Goal: Transaction & Acquisition: Download file/media

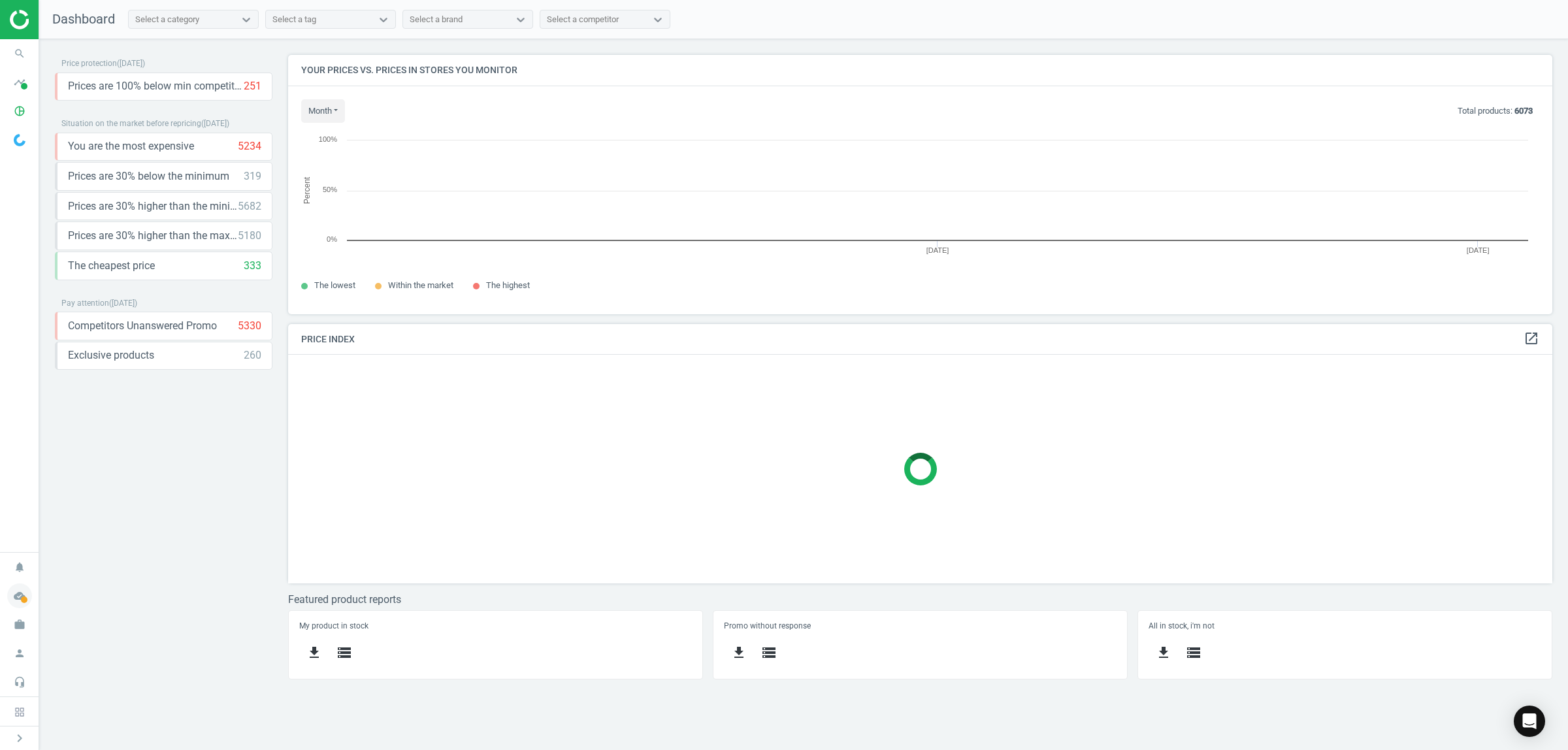
scroll to position [285, 1289]
click at [21, 596] on span at bounding box center [24, 600] width 7 height 7
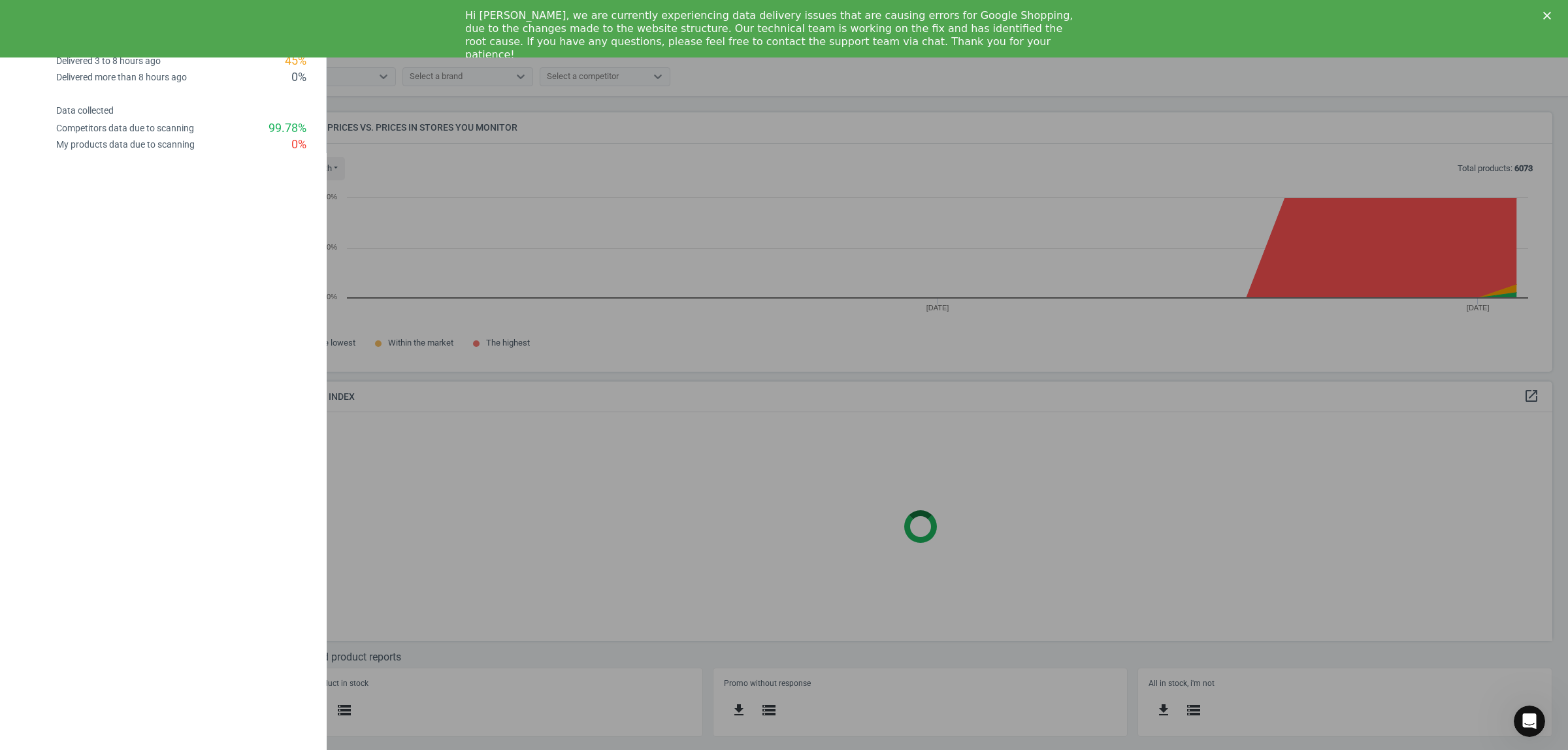
scroll to position [0, 0]
click at [485, 398] on div at bounding box center [784, 375] width 1568 height 750
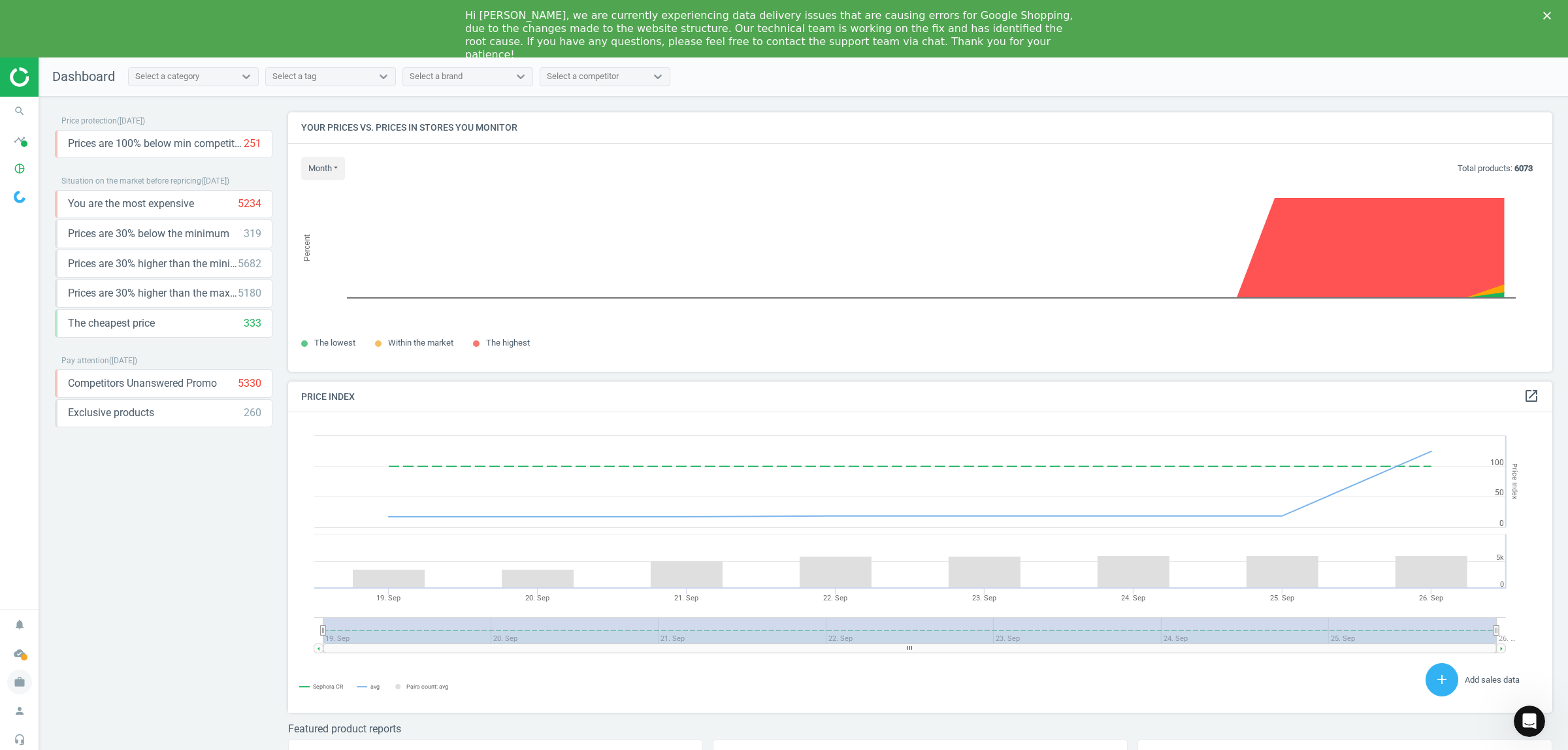
scroll to position [325, 1277]
click at [21, 710] on icon "person" at bounding box center [20, 710] width 25 height 25
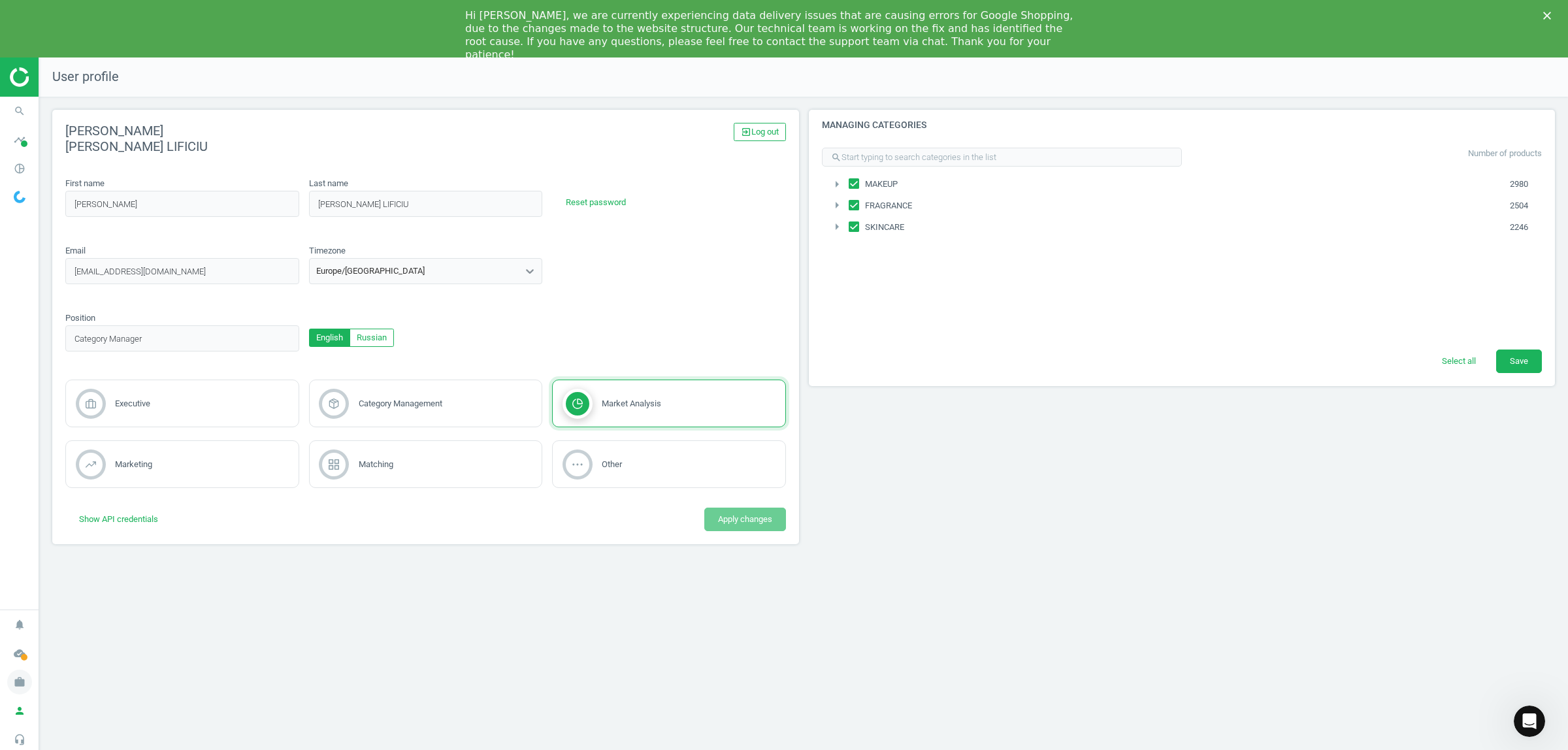
click at [21, 673] on icon "work" at bounding box center [20, 682] width 25 height 25
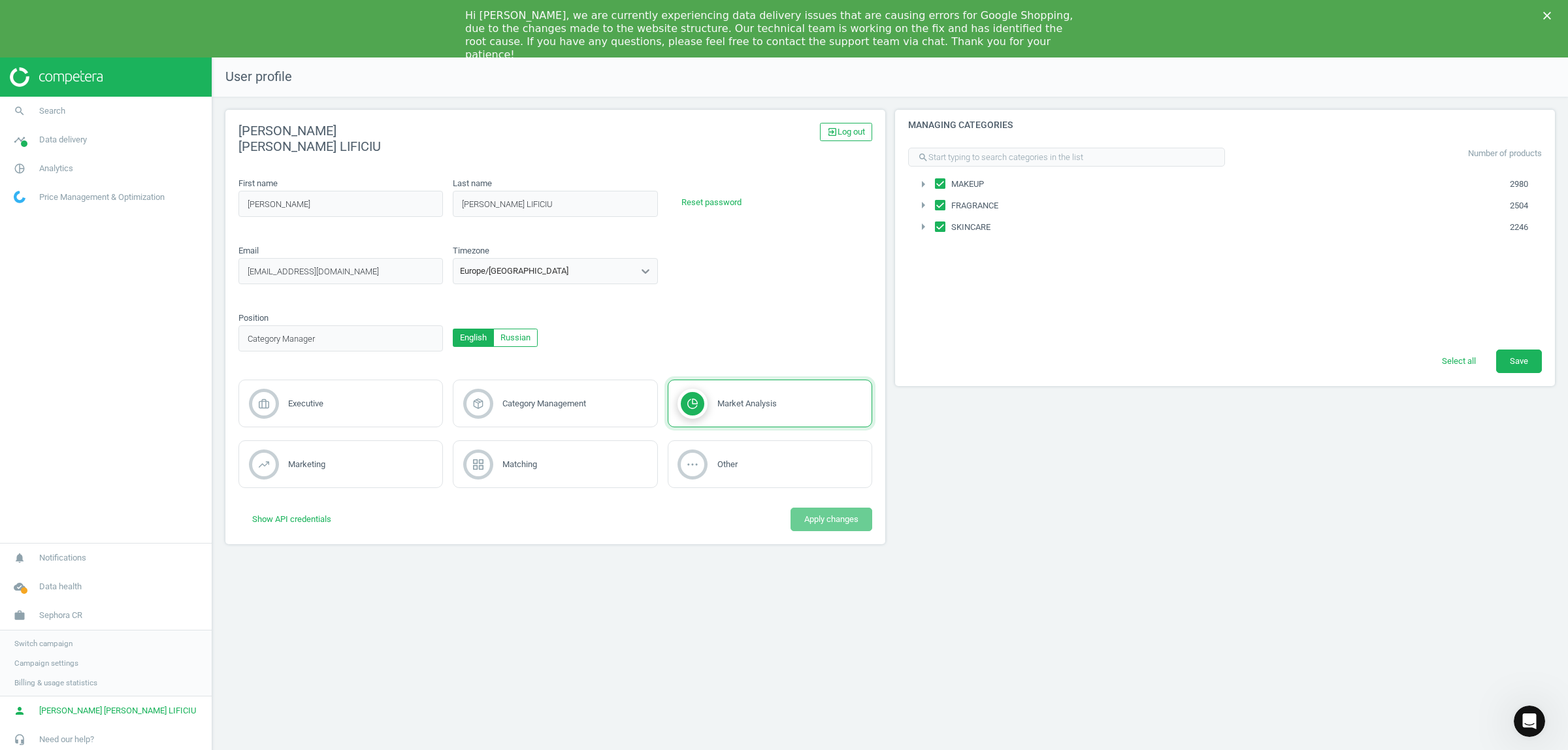
click at [67, 642] on span "Switch campaign" at bounding box center [43, 643] width 58 height 11
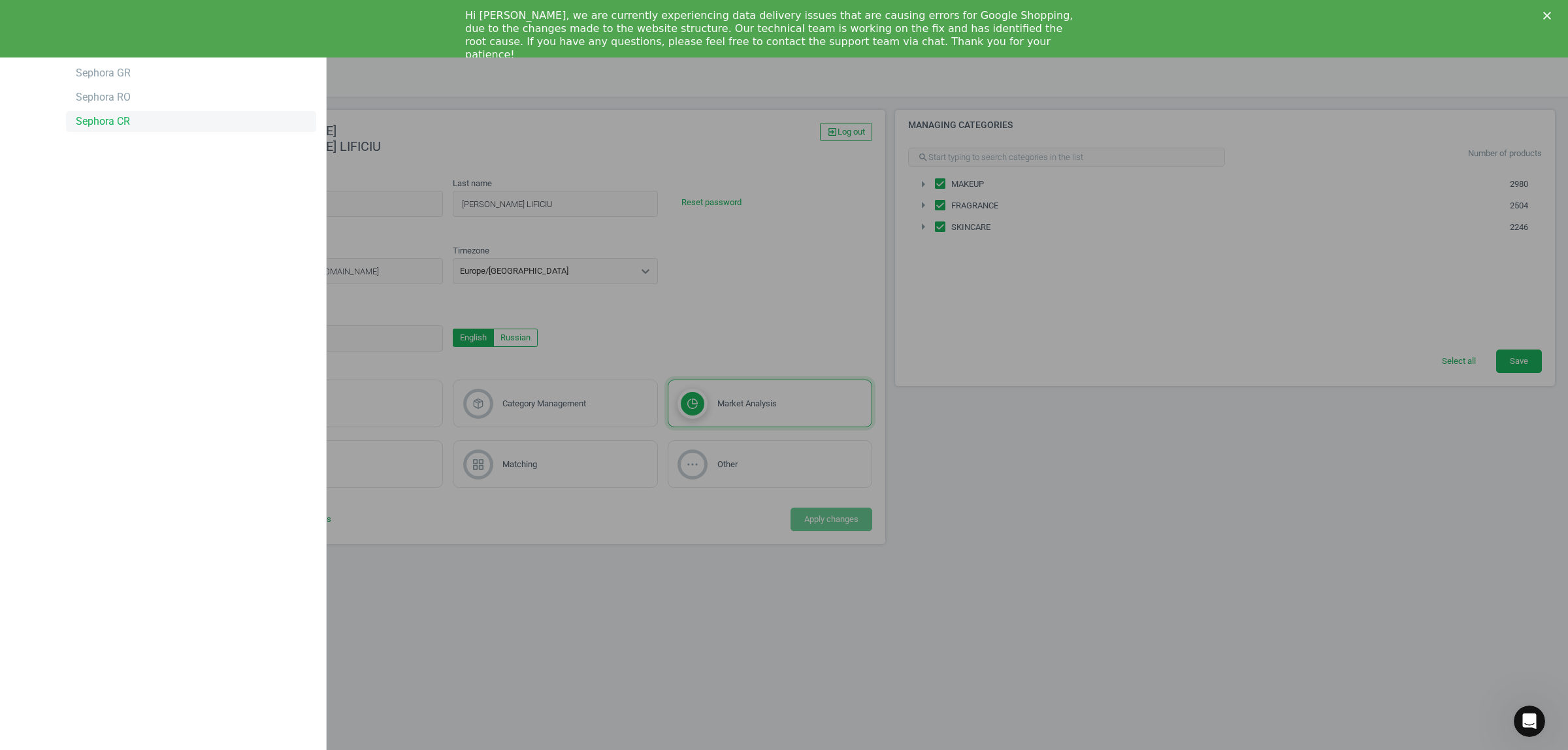
click at [109, 119] on div "Sephora CR" at bounding box center [103, 121] width 55 height 14
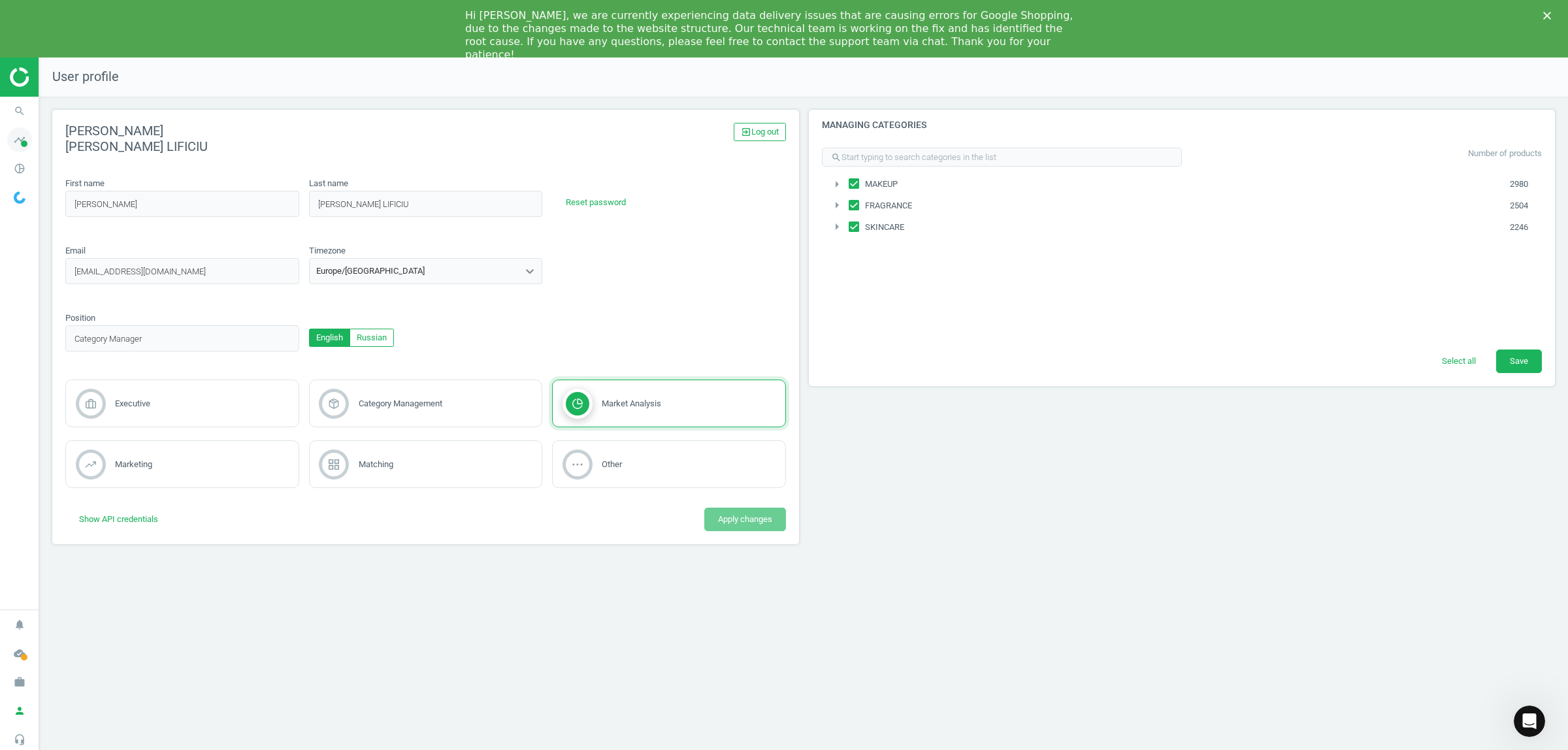
click at [17, 142] on icon "timeline" at bounding box center [20, 140] width 25 height 25
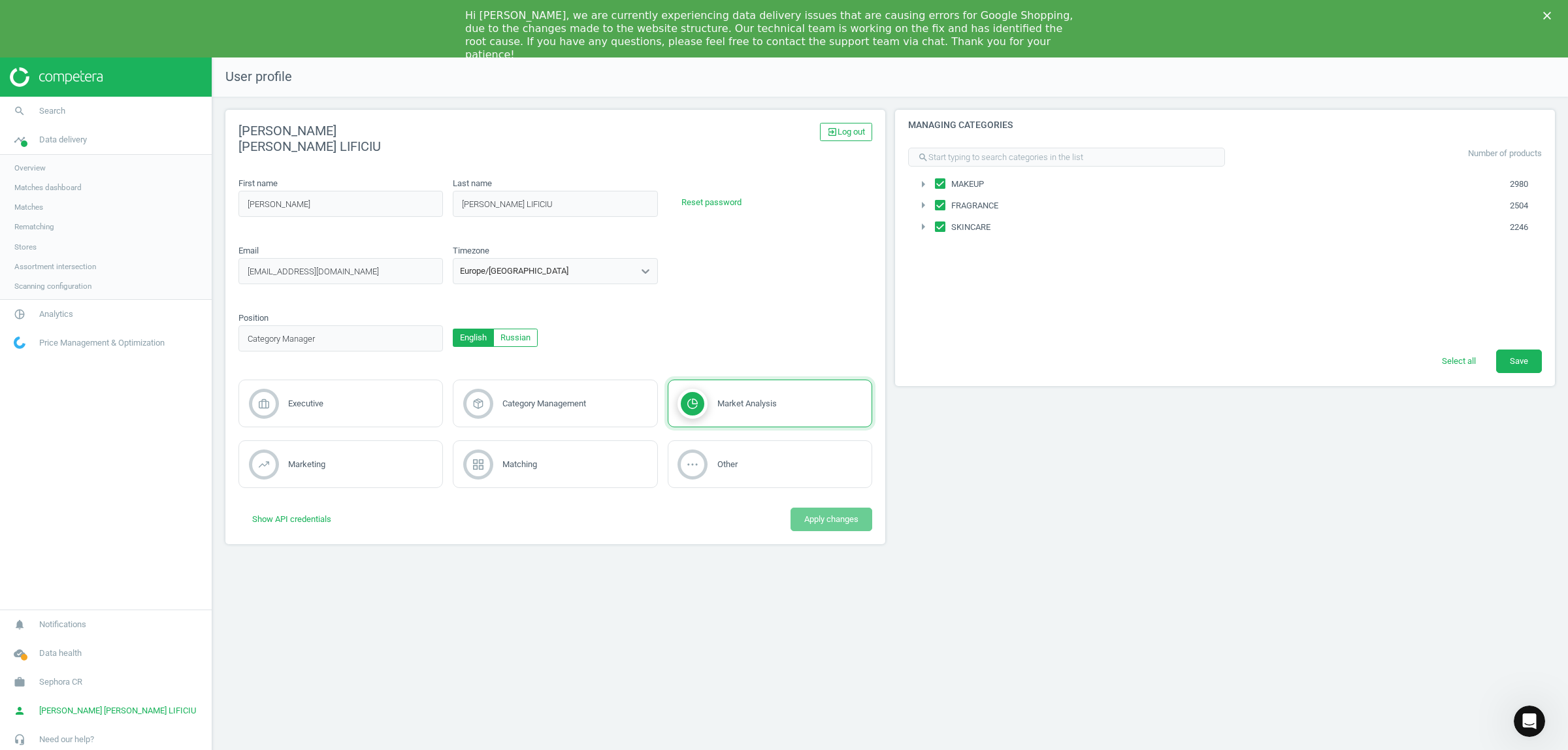
click at [44, 168] on span "Overview" at bounding box center [30, 168] width 31 height 11
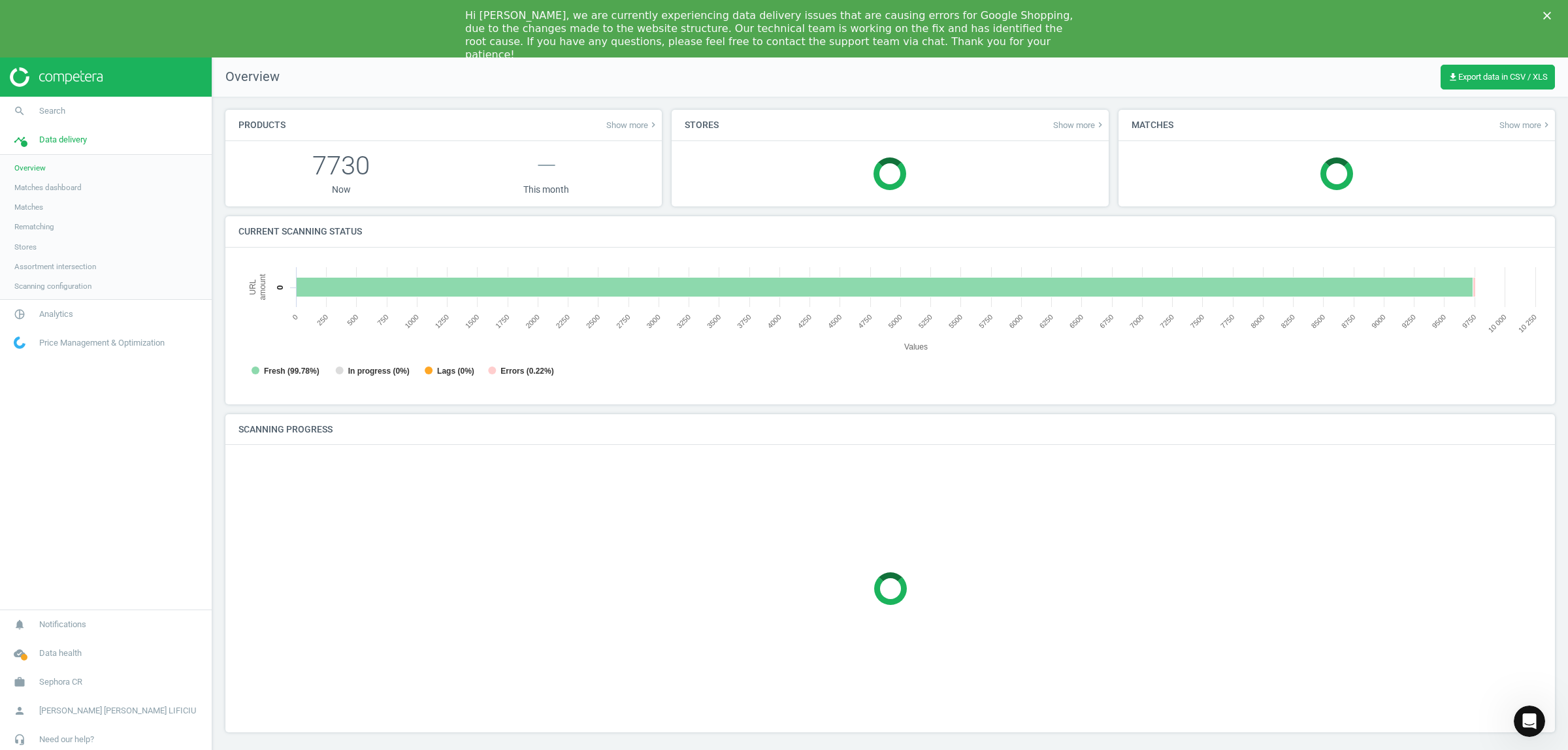
scroll to position [286, 1328]
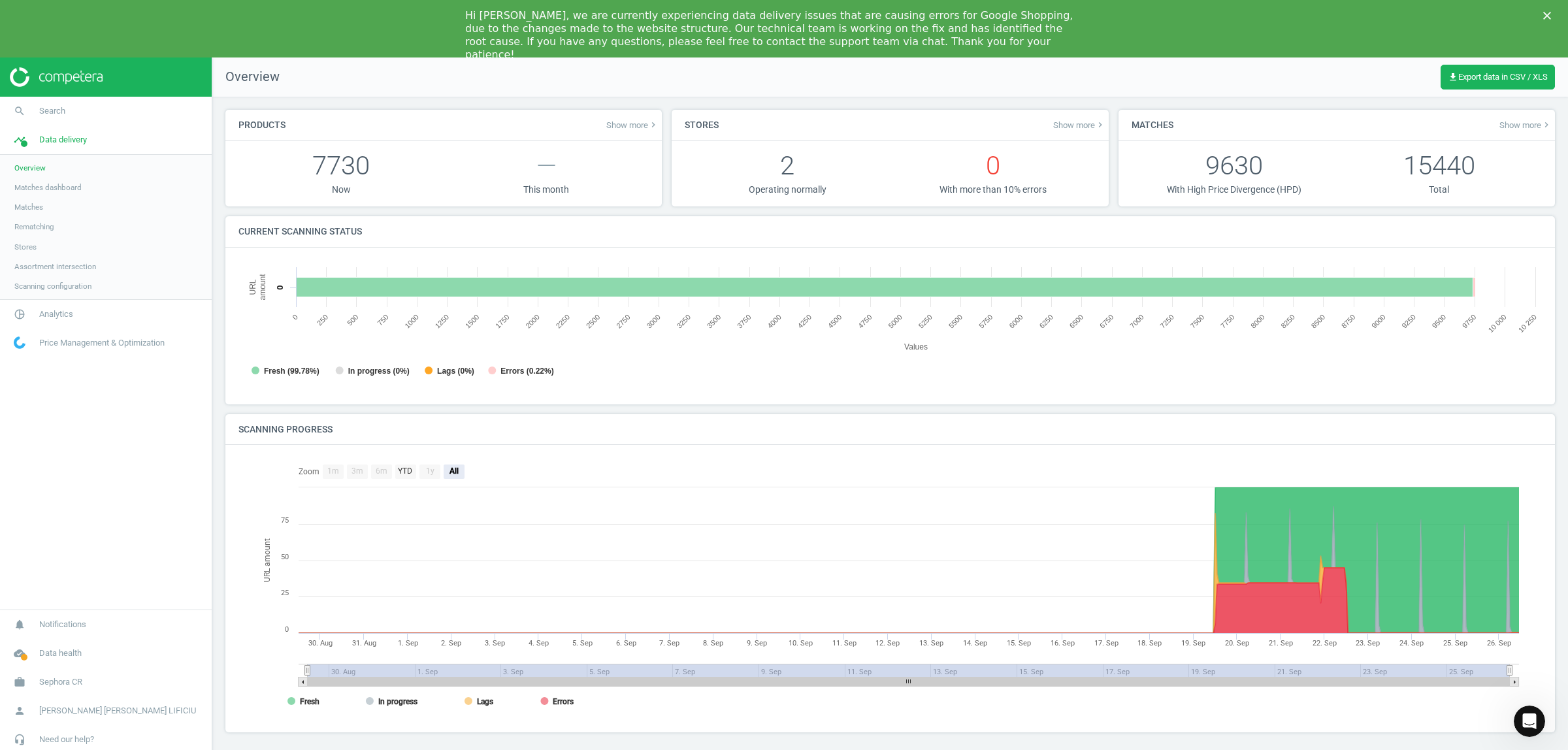
click at [63, 183] on span "Matches dashboard" at bounding box center [47, 188] width 67 height 11
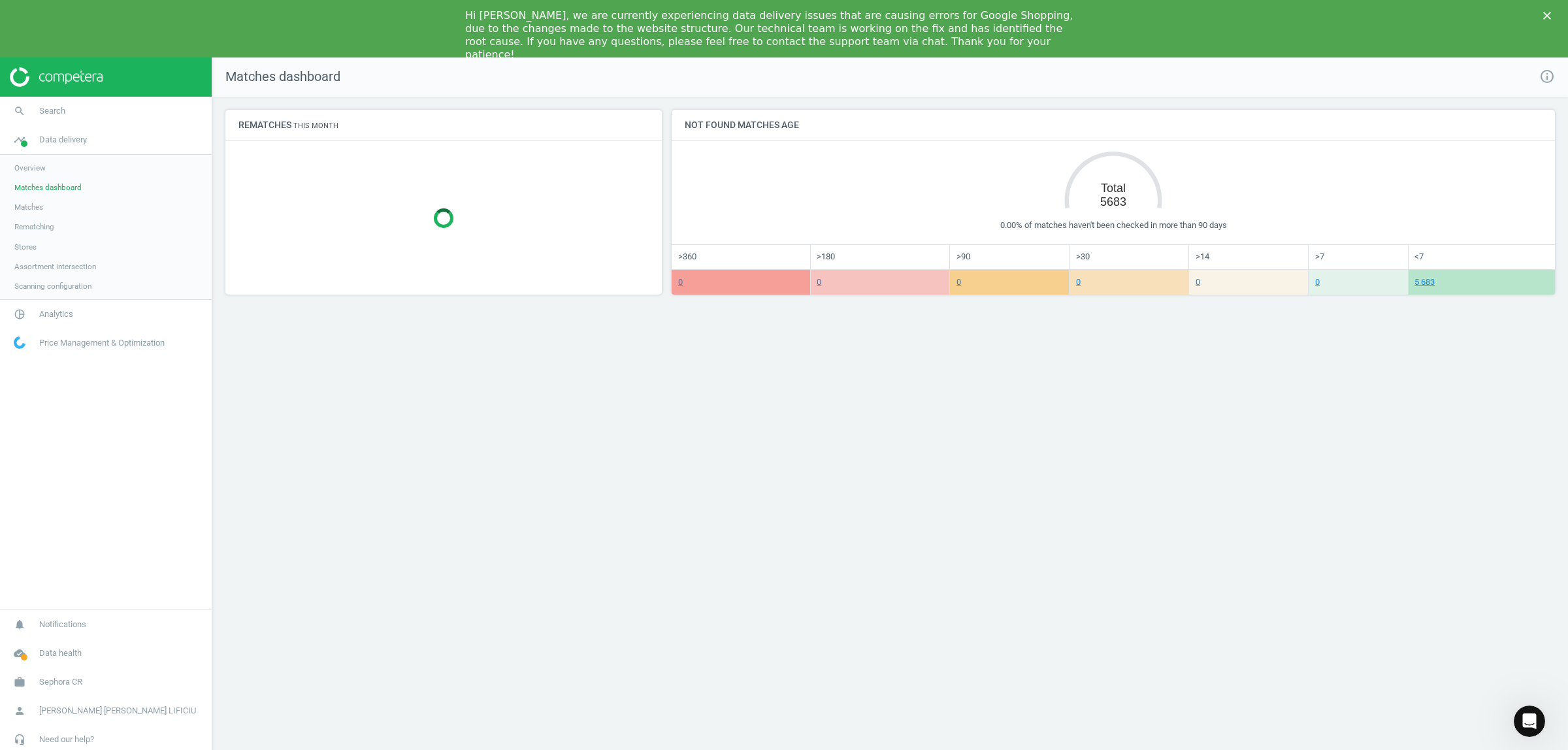
click at [51, 207] on link "Matches" at bounding box center [106, 207] width 211 height 20
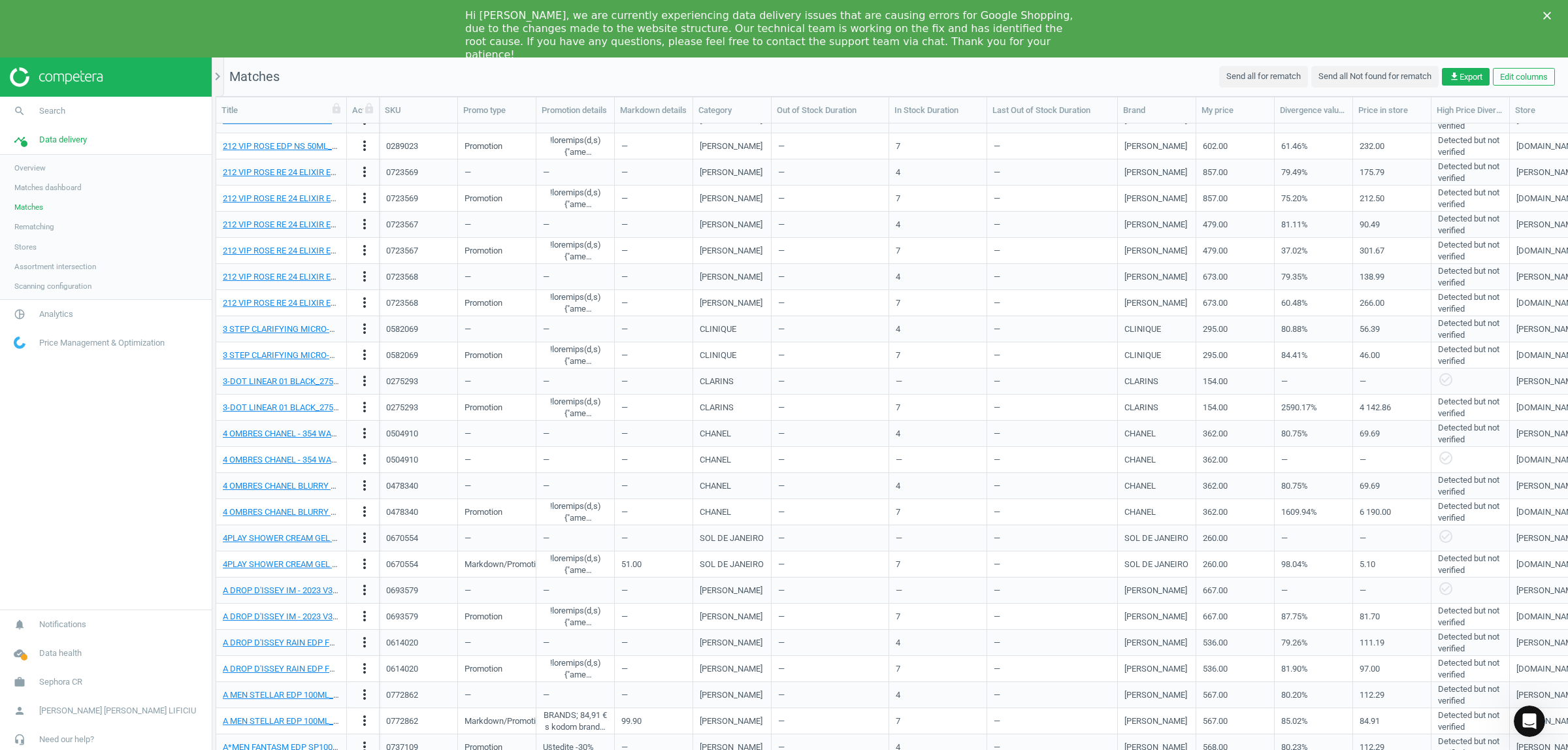
scroll to position [660, 0]
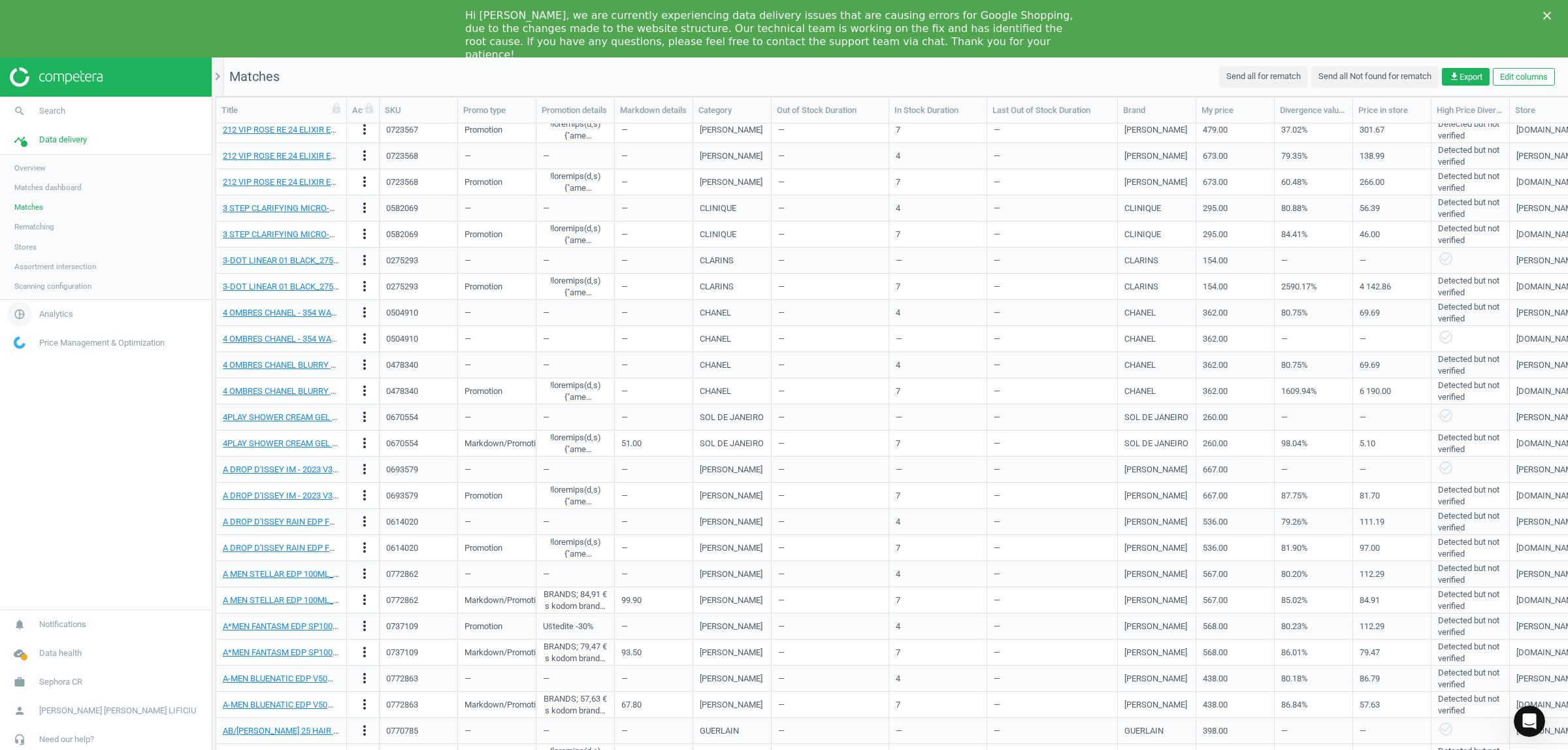
click at [67, 317] on span "Analytics" at bounding box center [55, 314] width 34 height 12
click at [39, 217] on span "Products" at bounding box center [29, 216] width 31 height 11
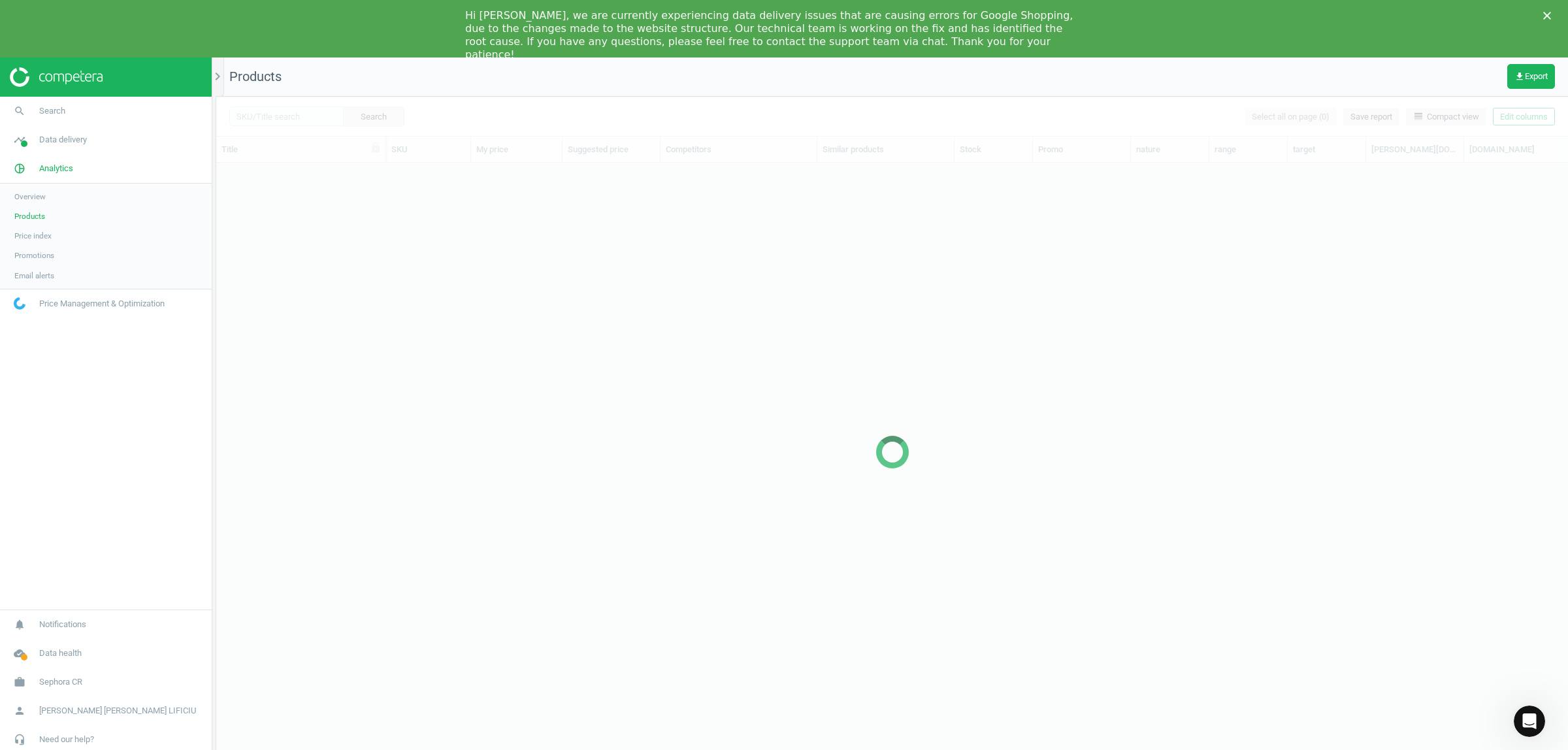
scroll to position [595, 1339]
click at [40, 240] on span "Price index" at bounding box center [32, 235] width 37 height 11
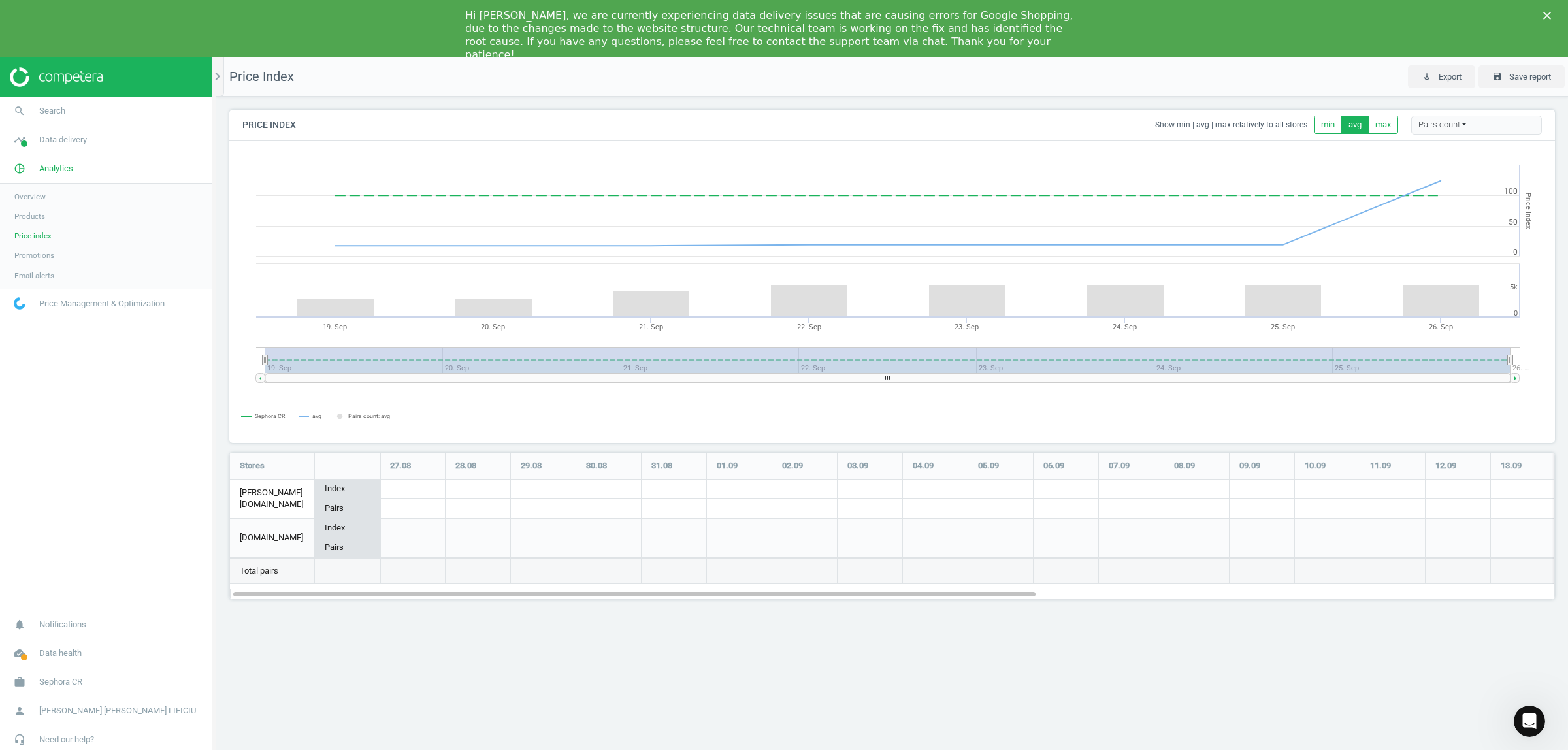
scroll to position [172, 1351]
click at [36, 260] on span "Promotions" at bounding box center [34, 255] width 40 height 11
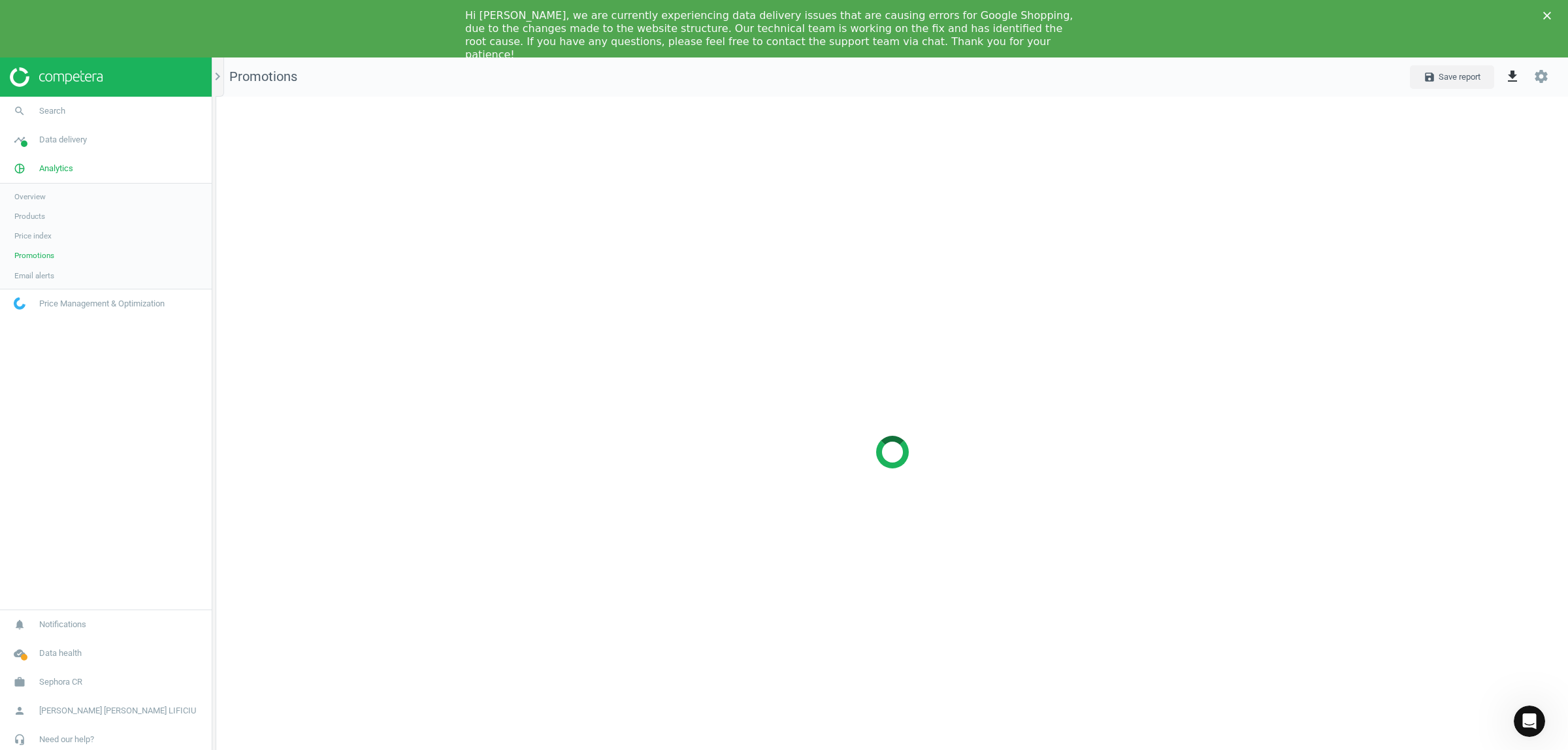
scroll to position [736, 1377]
click at [36, 214] on span "Products" at bounding box center [29, 216] width 31 height 11
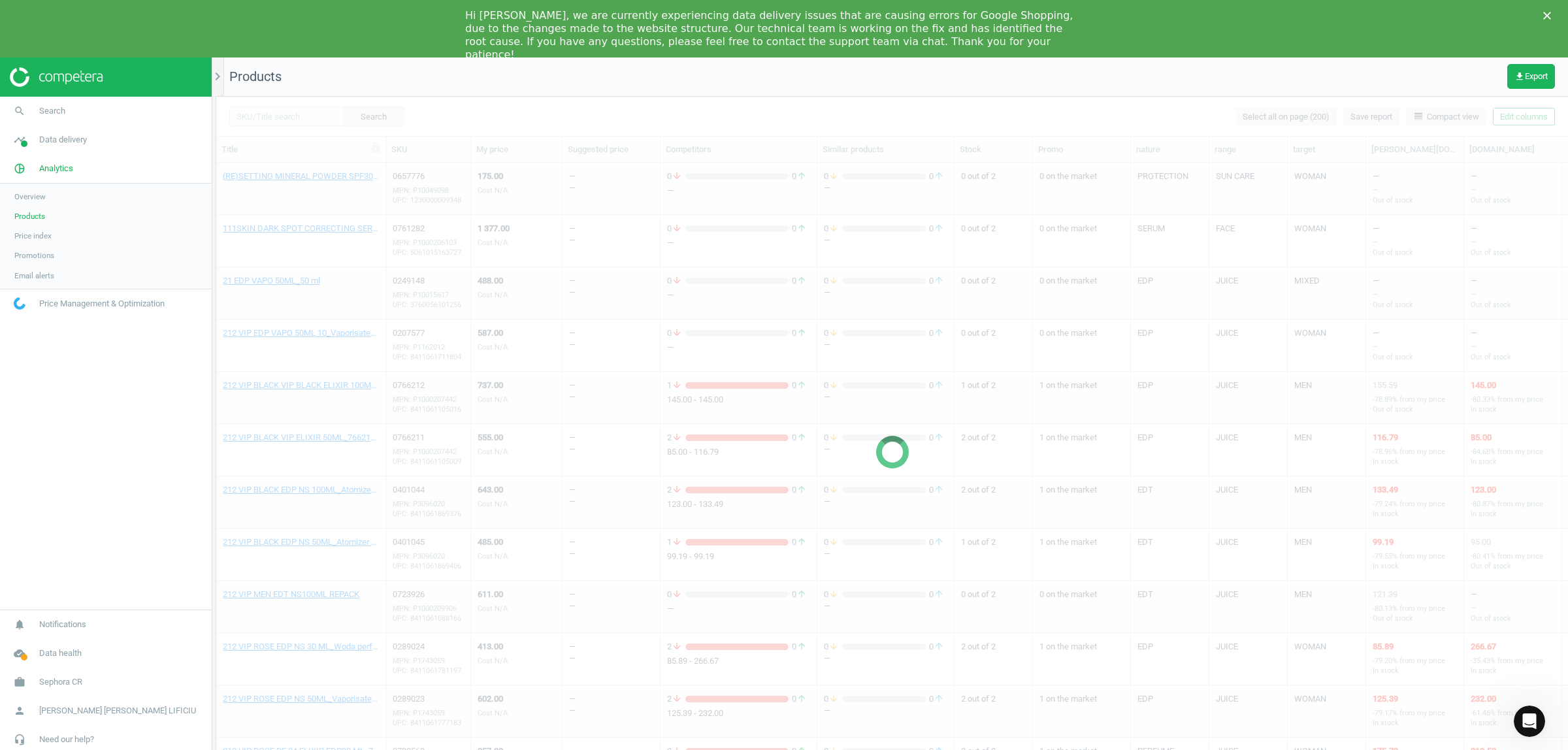
scroll to position [595, 1339]
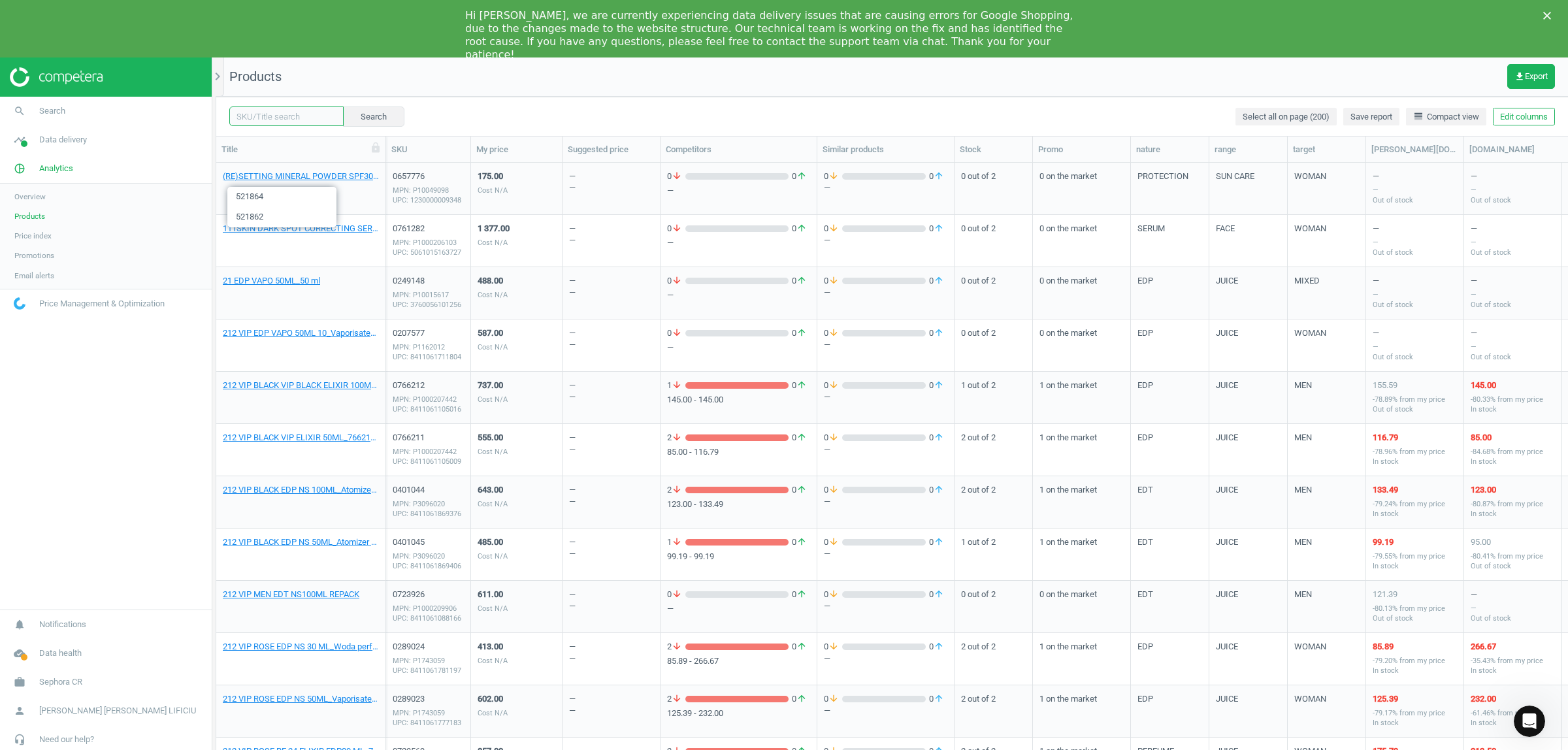
click at [311, 117] on input "text" at bounding box center [287, 116] width 114 height 20
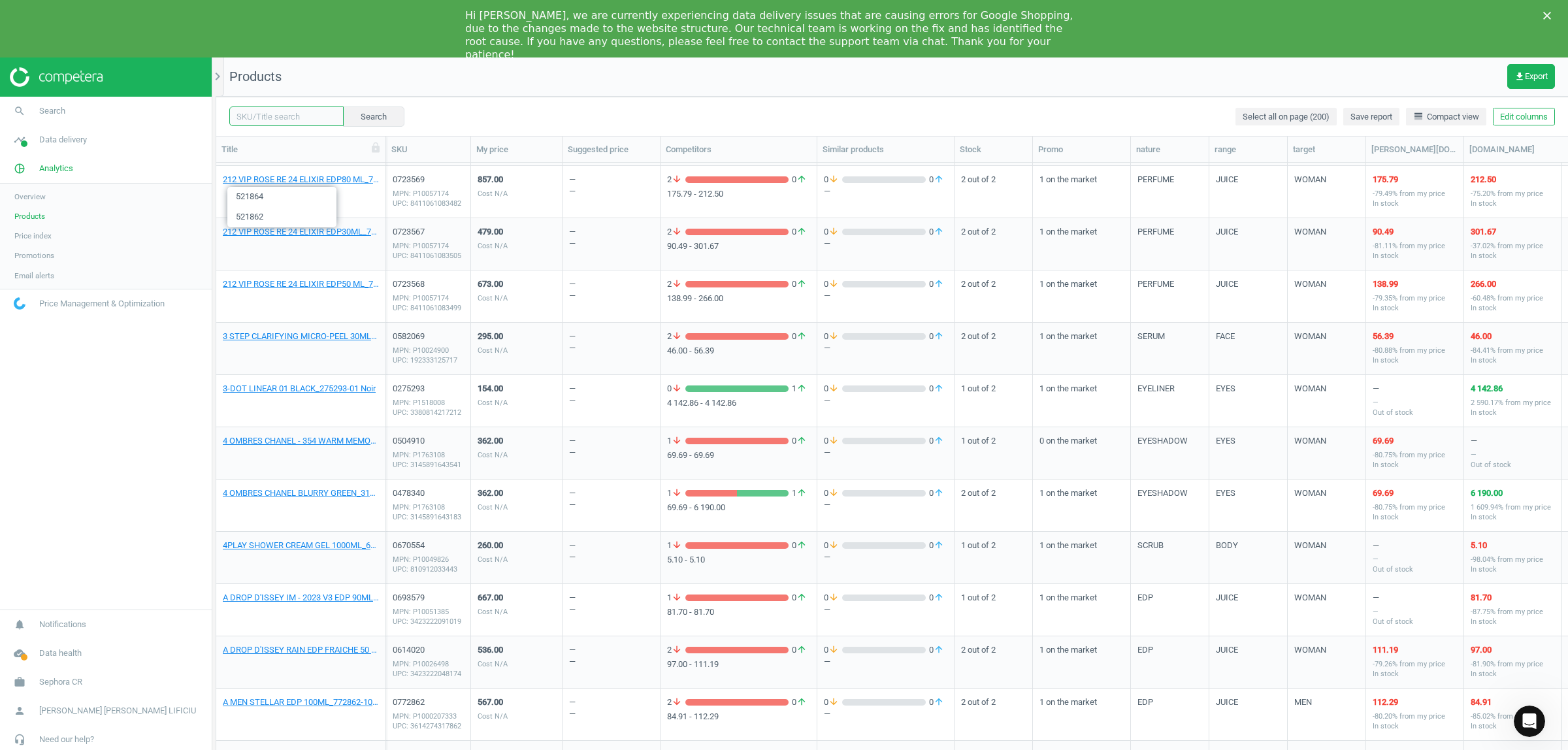
scroll to position [980, 0]
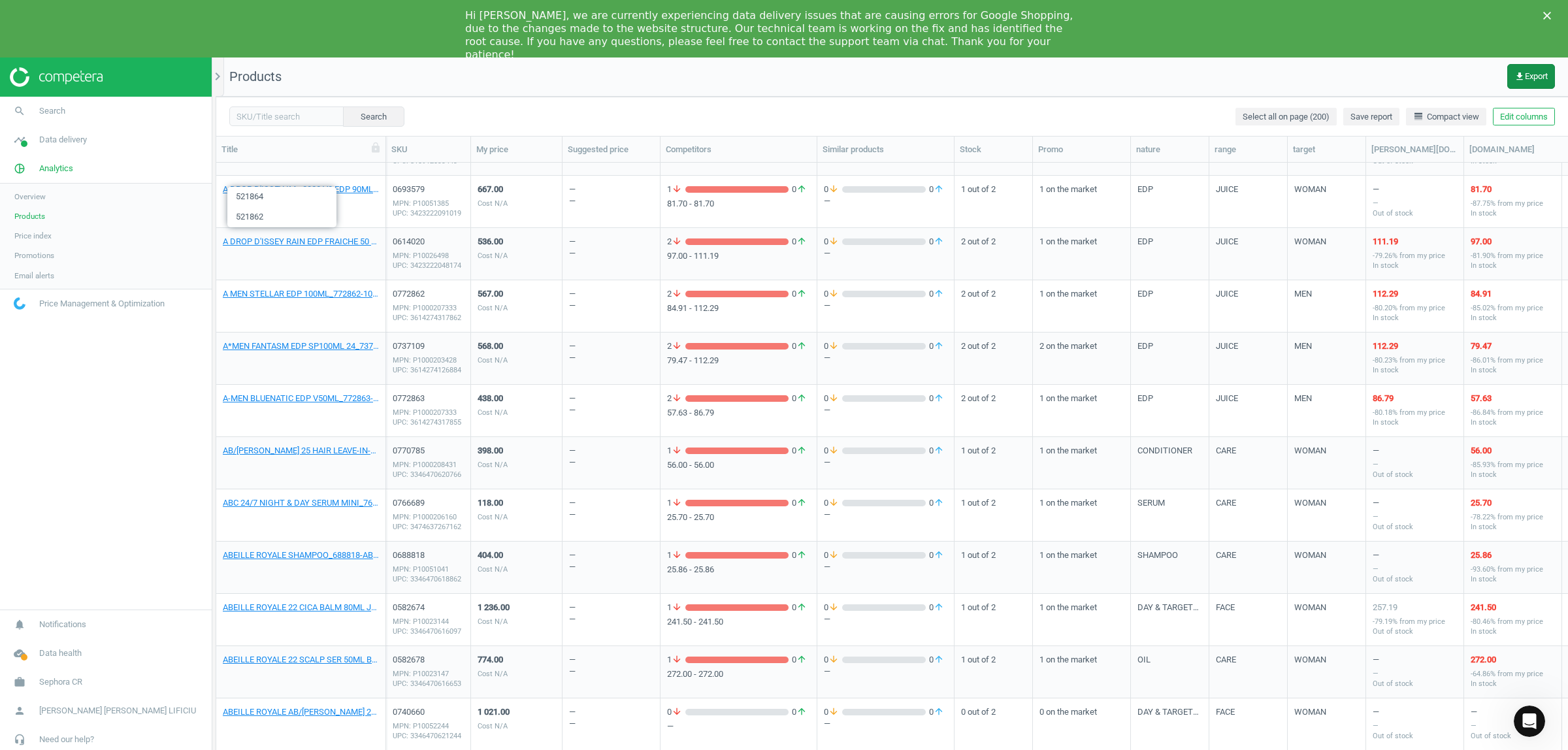
click at [1520, 76] on icon "get_app" at bounding box center [1519, 76] width 11 height 11
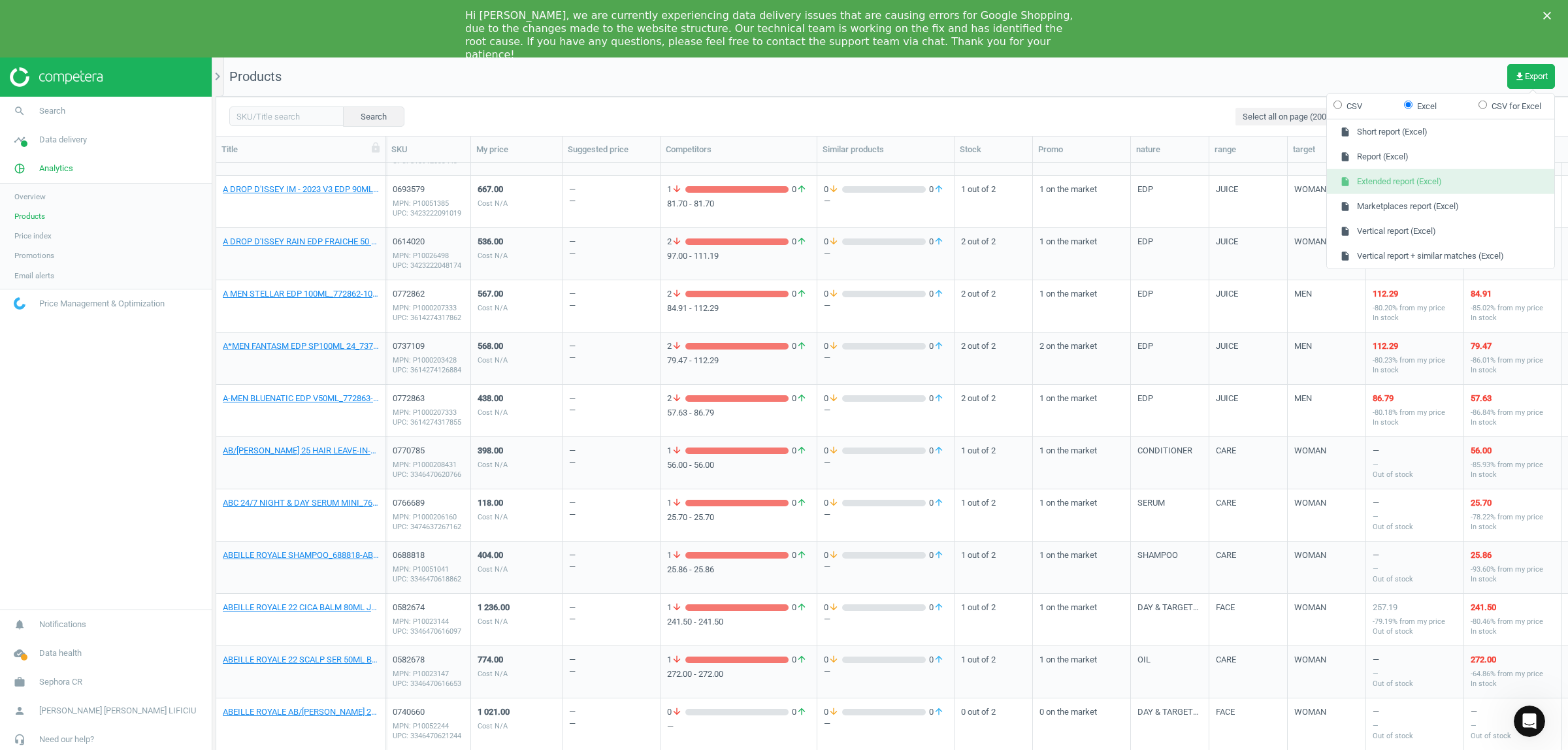
click at [1423, 184] on button "insert_drive_file Extended report (Excel)" at bounding box center [1440, 182] width 227 height 25
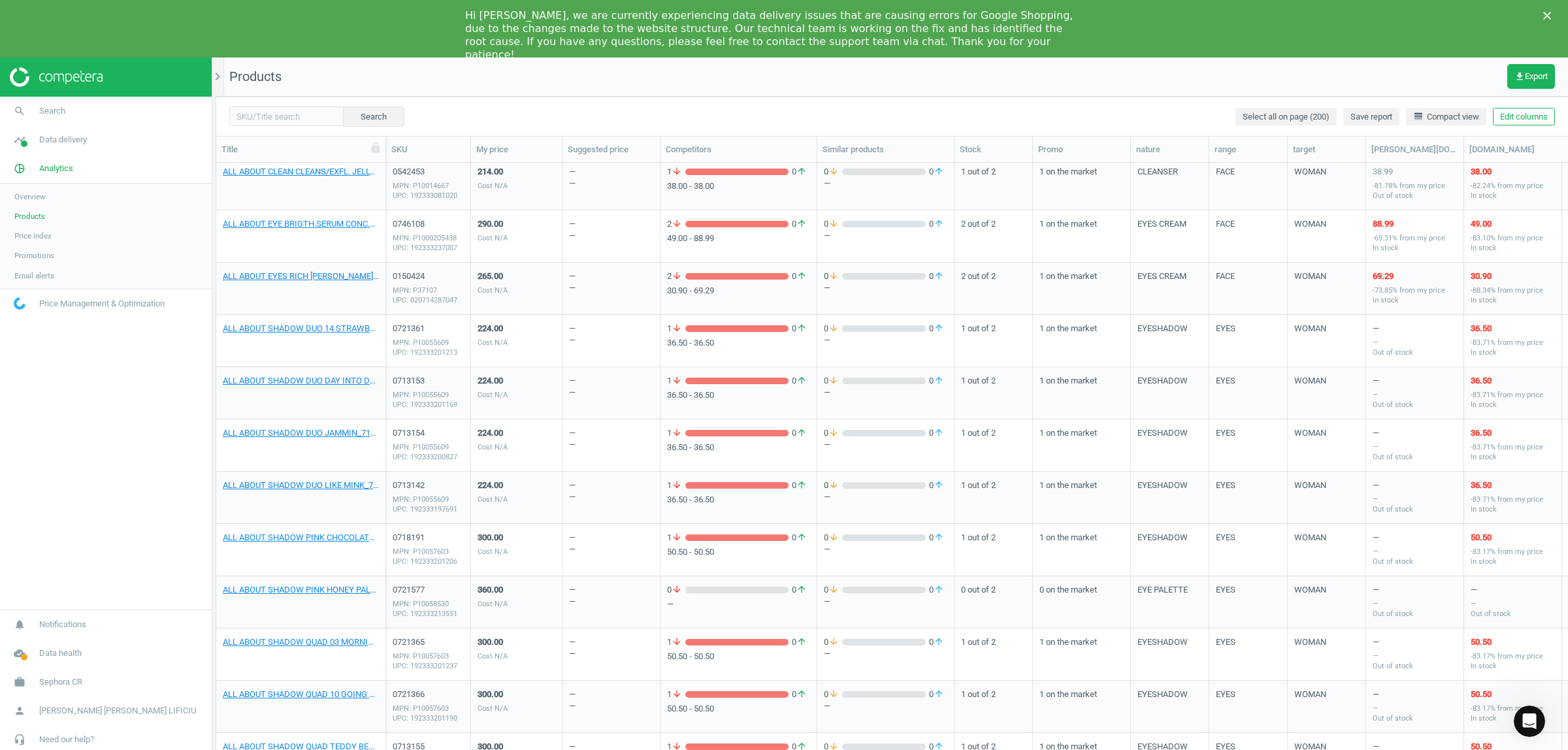
scroll to position [9844, 0]
